Goal: Complete application form: Complete application form

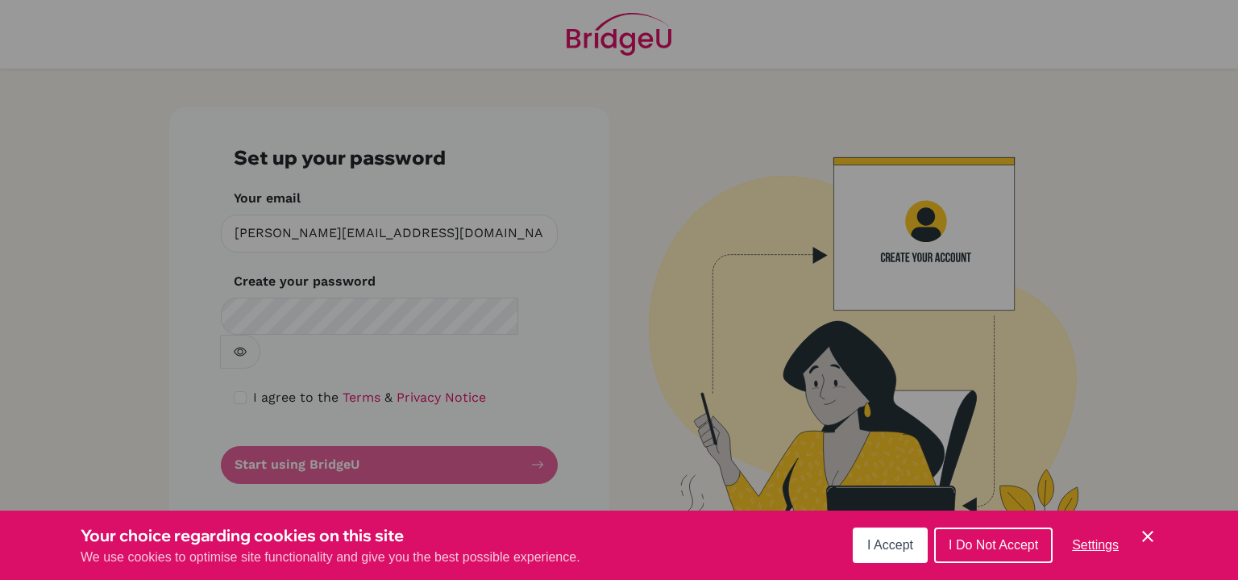
click at [244, 365] on div "Cookie Preferences" at bounding box center [619, 290] width 1238 height 580
click at [392, 314] on div "Cookie Preferences" at bounding box center [619, 290] width 1238 height 580
click at [907, 544] on span "I Accept" at bounding box center [890, 545] width 46 height 14
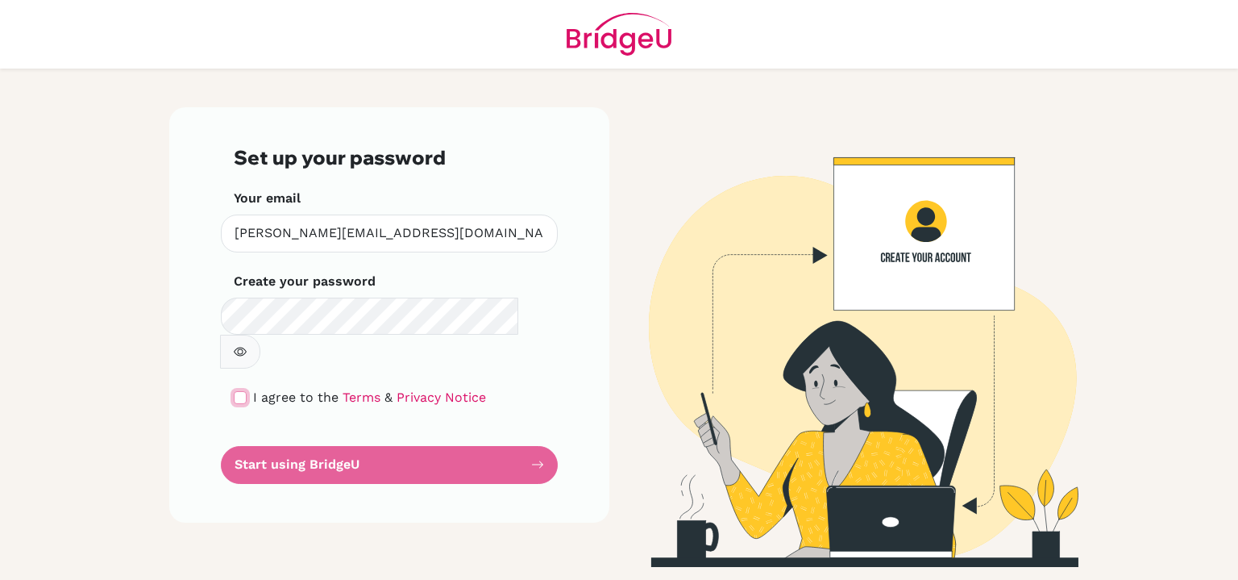
click at [241, 391] on input "checkbox" at bounding box center [240, 397] width 13 height 13
checkbox input "true"
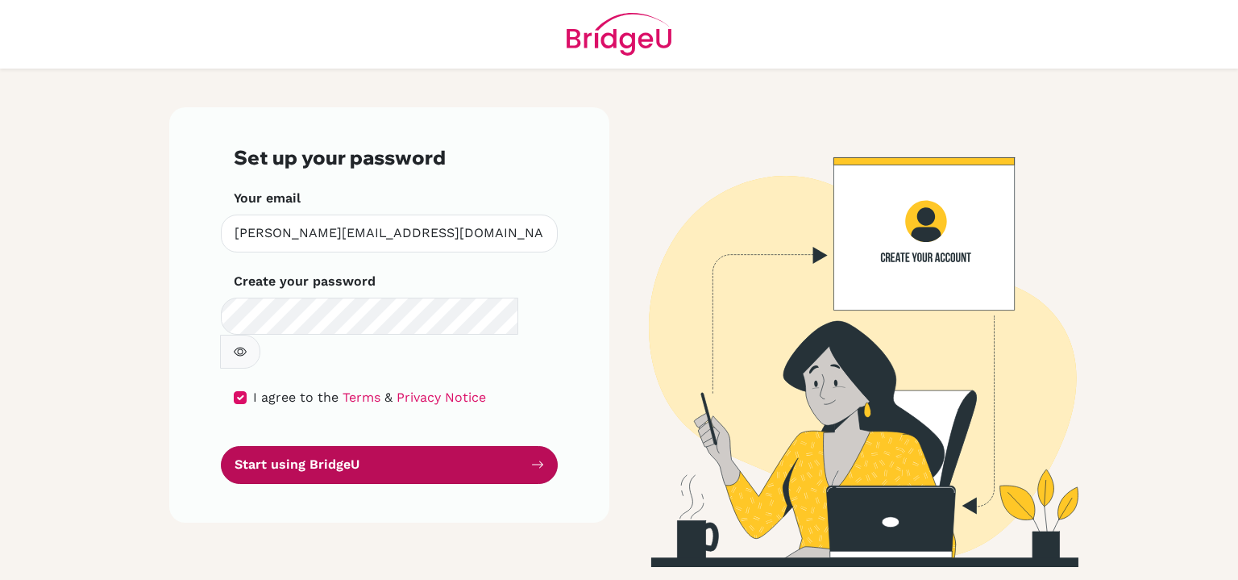
click at [316, 446] on button "Start using BridgeU" at bounding box center [389, 465] width 337 height 38
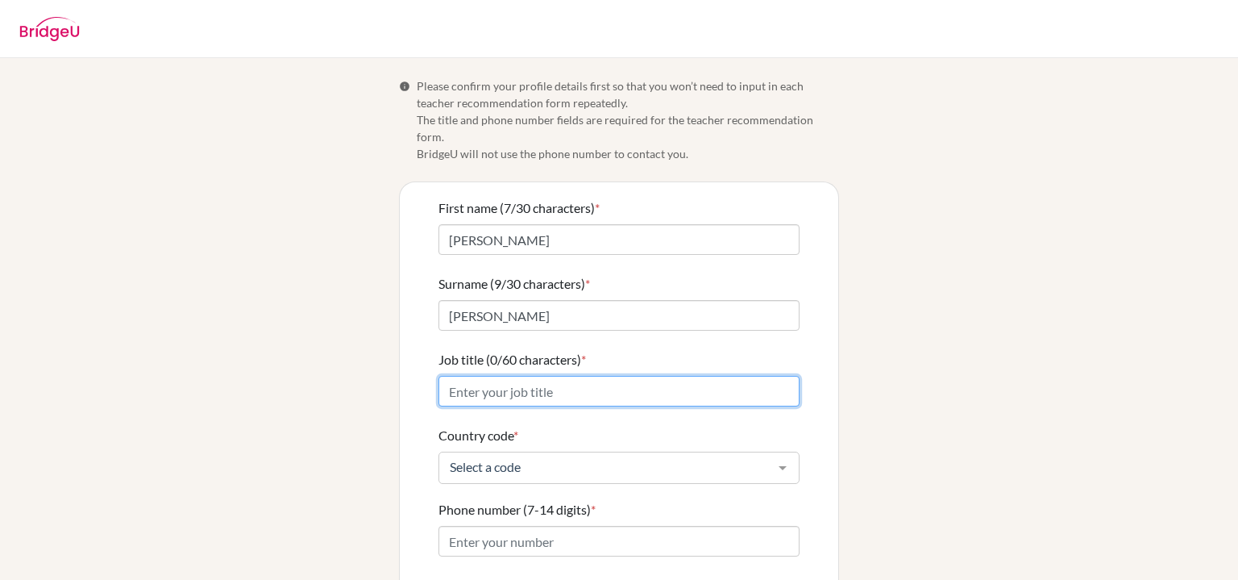
click at [563, 379] on input "Job title (0/60 characters) *" at bounding box center [618, 391] width 361 height 31
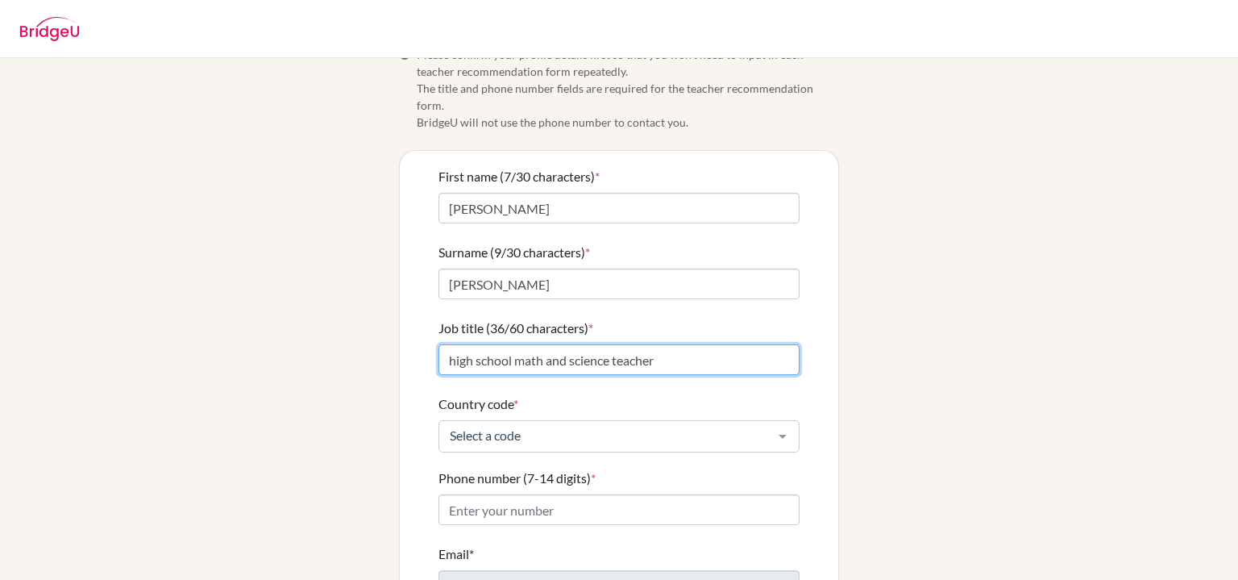
scroll to position [40, 0]
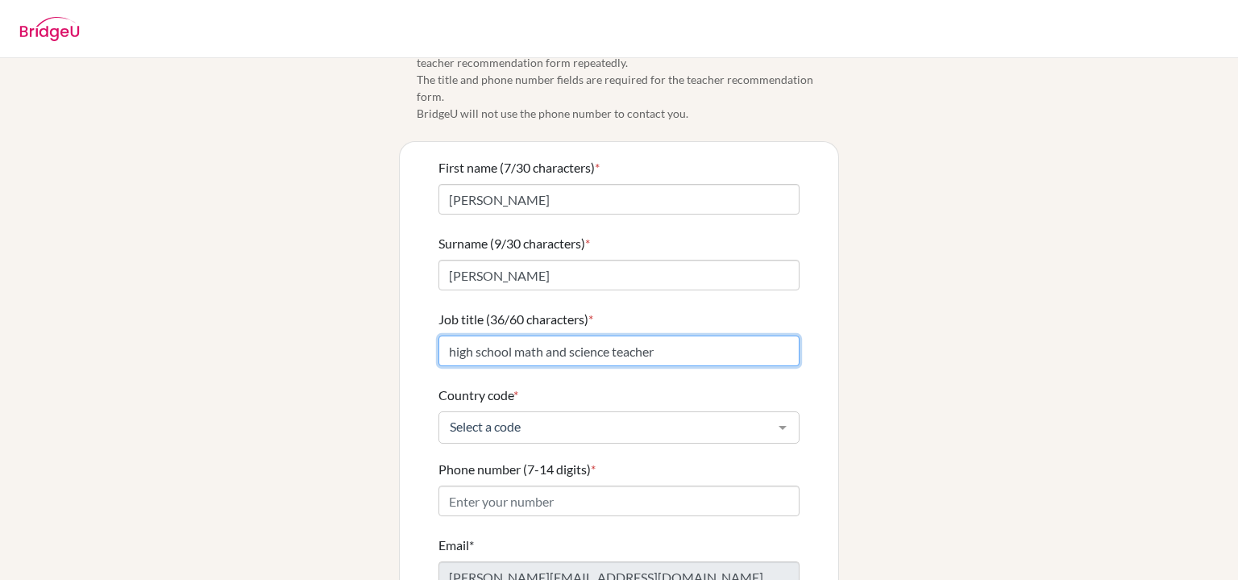
type input "high school math and science teacher"
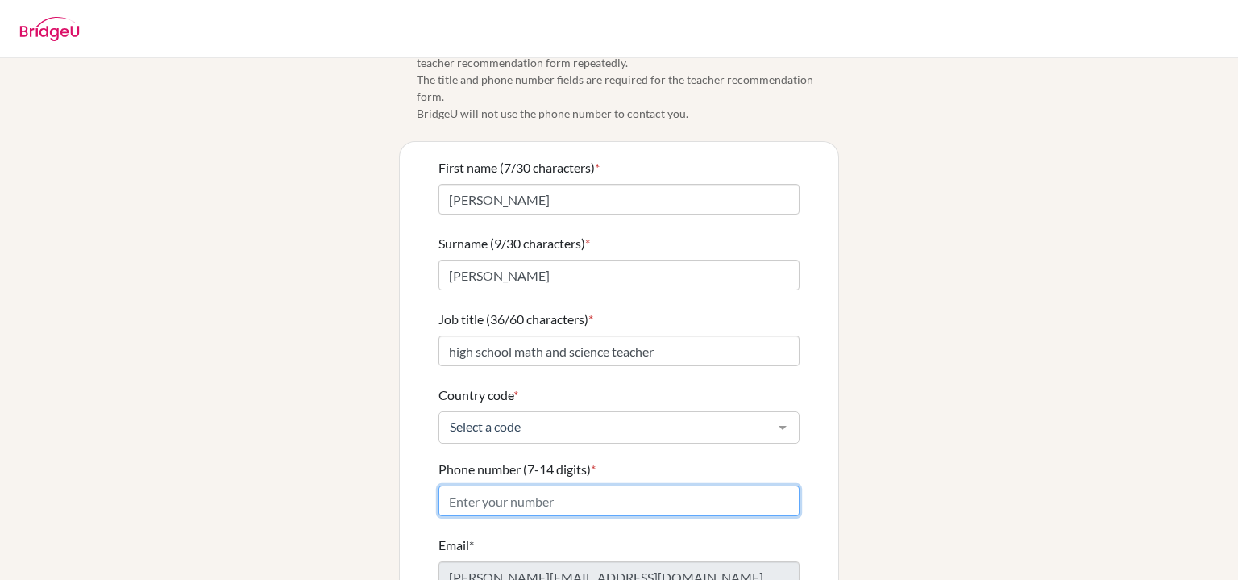
click at [592, 485] on input "Phone number (7-14 digits) *" at bounding box center [618, 500] width 361 height 31
type input "3033281336"
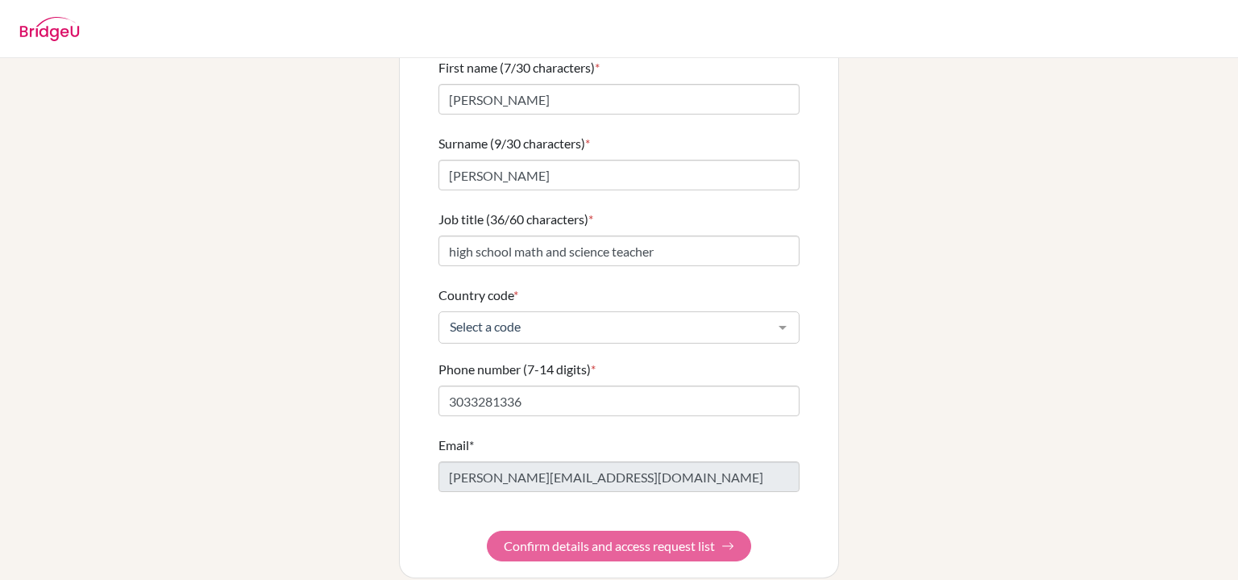
click at [709, 532] on form "First name (7/30 characters) * [PERSON_NAME] Surname (9/30 characters) * [PERSO…" at bounding box center [618, 309] width 361 height 503
click at [775, 312] on div at bounding box center [783, 327] width 32 height 31
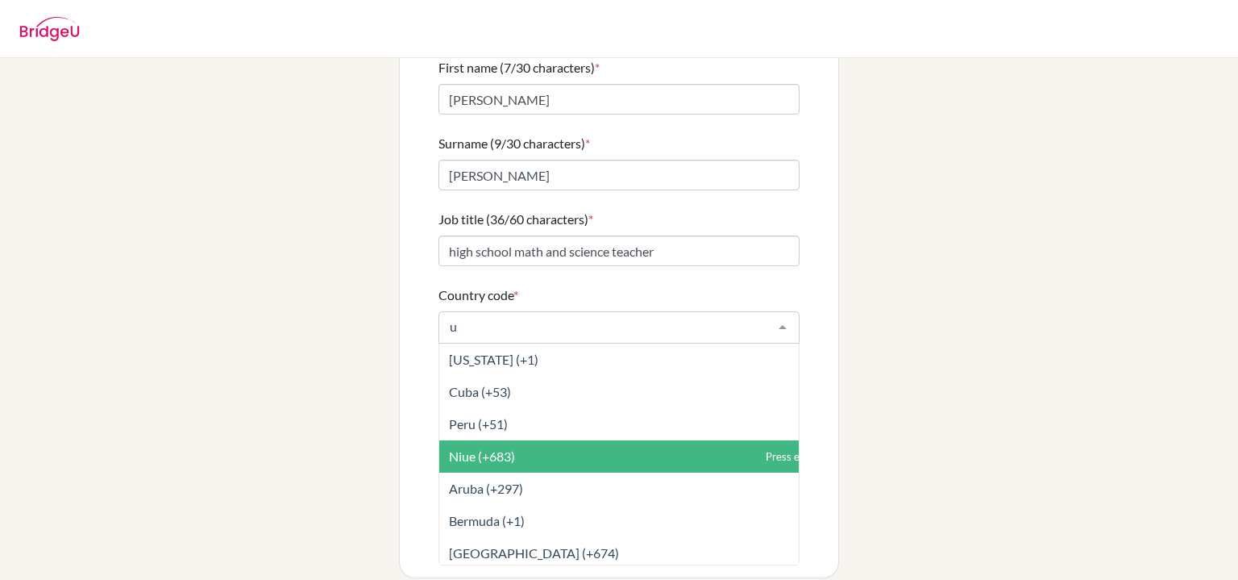
type input "un"
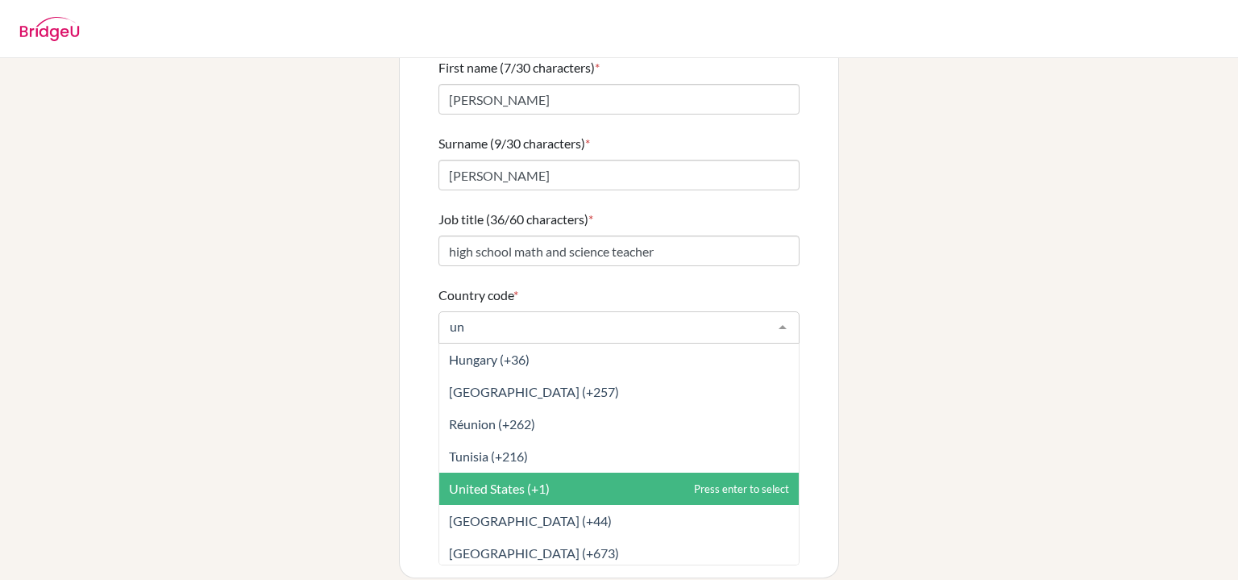
click at [546, 475] on span "United States (+1)" at bounding box center [618, 488] width 359 height 32
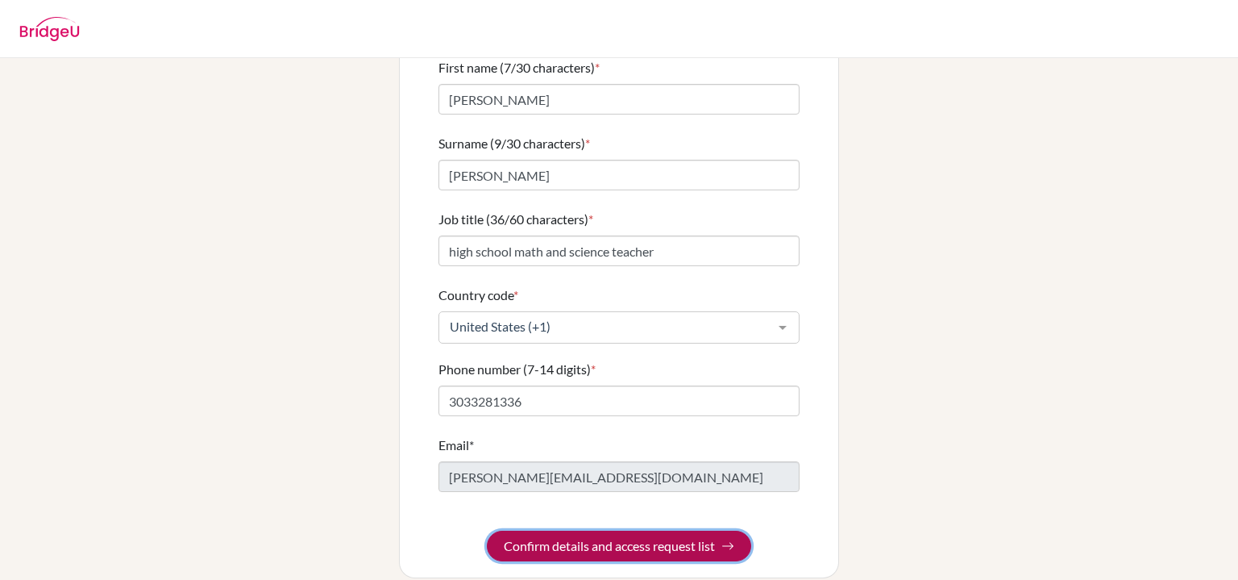
click at [565, 530] on button "Confirm details and access request list" at bounding box center [619, 545] width 264 height 31
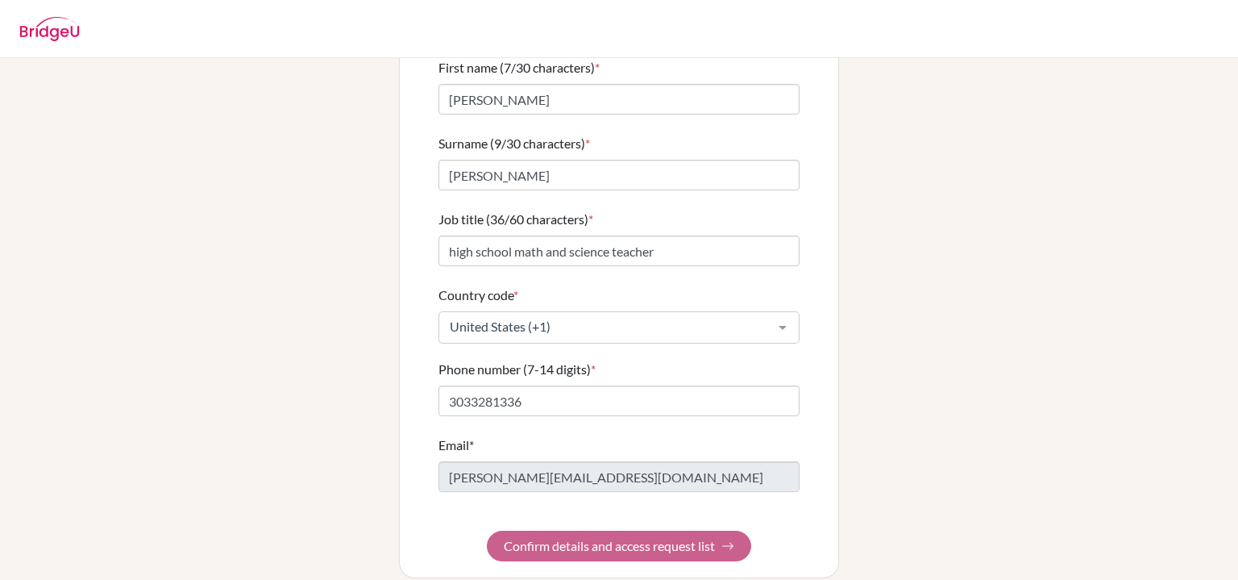
scroll to position [0, 0]
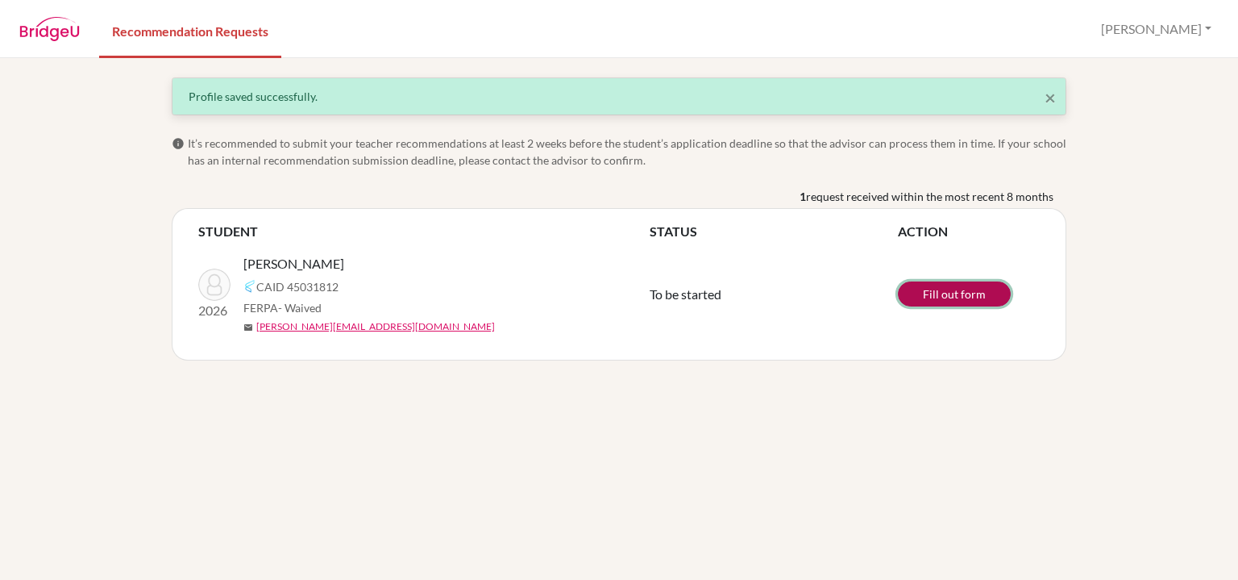
click at [948, 293] on link "Fill out form" at bounding box center [954, 293] width 113 height 25
